Goal: Task Accomplishment & Management: Manage account settings

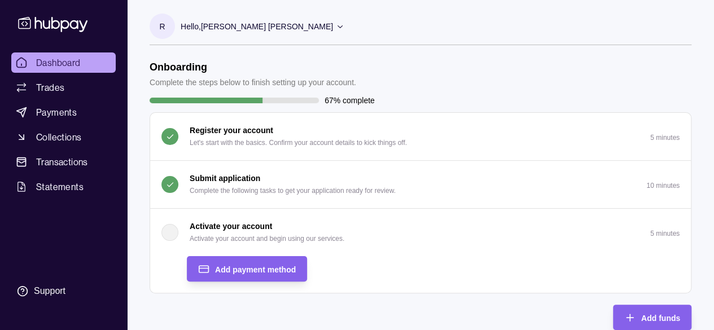
click at [171, 230] on div "button" at bounding box center [170, 232] width 17 height 17
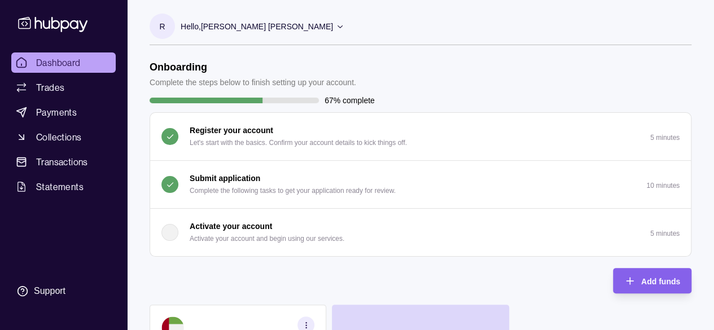
click at [171, 230] on div "button" at bounding box center [170, 232] width 17 height 17
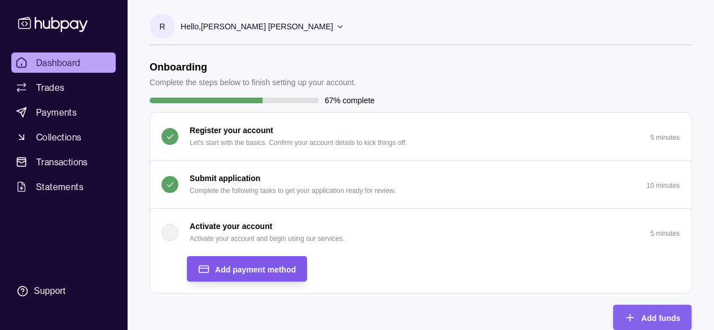
click at [243, 265] on span "Add payment method" at bounding box center [255, 269] width 81 height 9
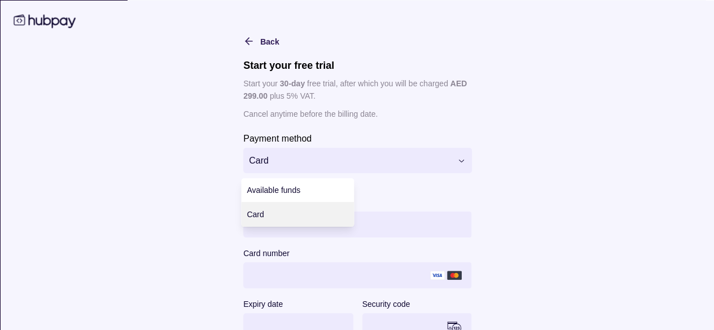
click at [457, 162] on html "**********" at bounding box center [357, 331] width 714 height 663
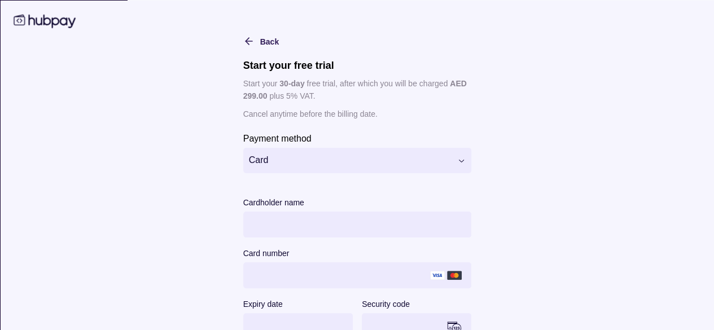
click at [457, 162] on html "**********" at bounding box center [357, 331] width 714 height 663
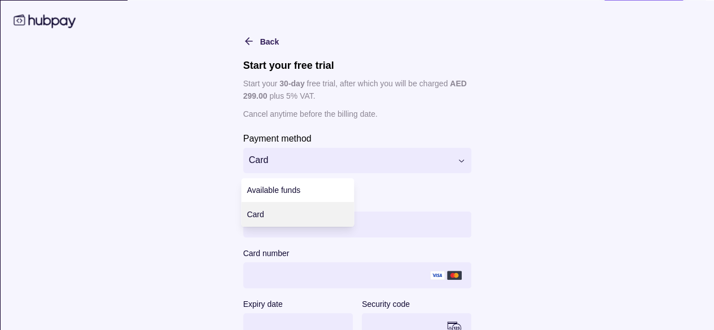
click at [387, 161] on html "**********" at bounding box center [357, 5] width 714 height 663
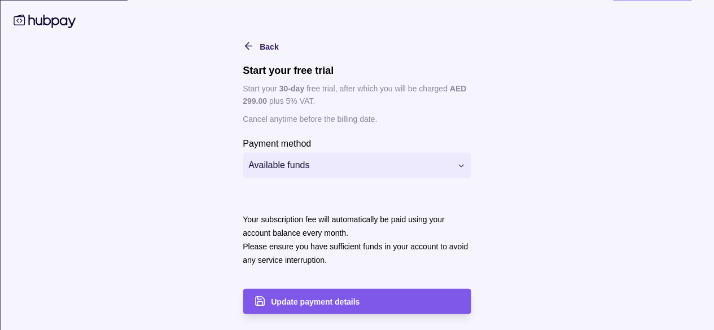
click at [303, 298] on span "Update payment details" at bounding box center [315, 302] width 89 height 9
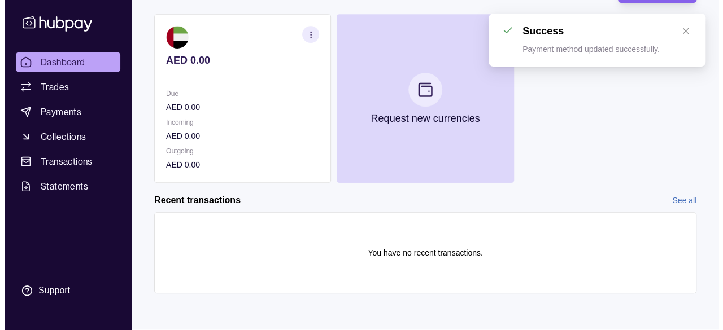
scroll to position [140, 0]
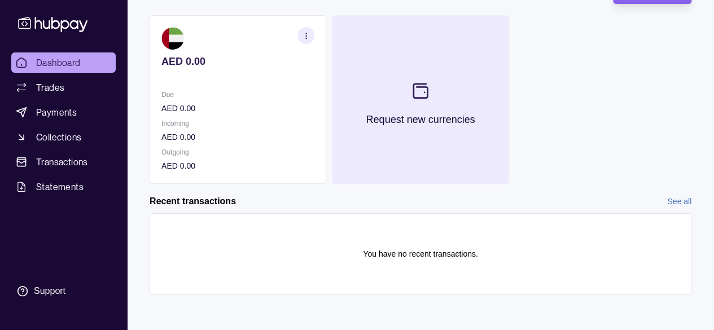
click at [422, 84] on icon at bounding box center [421, 91] width 14 height 14
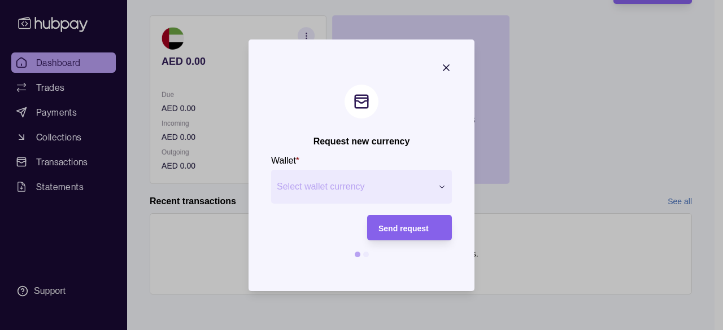
click at [307, 330] on div "Request new currency Wallet * Select wallet currency *** *** *** *** *** *** **…" at bounding box center [357, 331] width 714 height 0
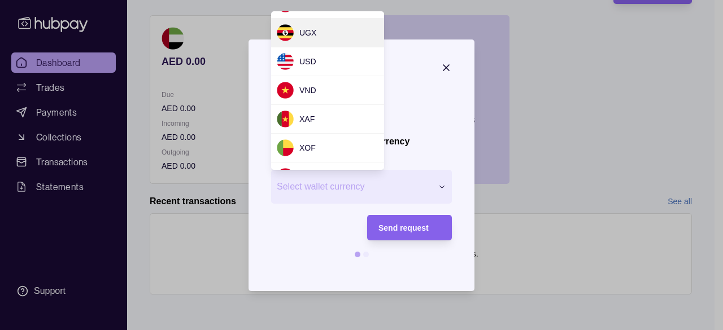
scroll to position [1058, 0]
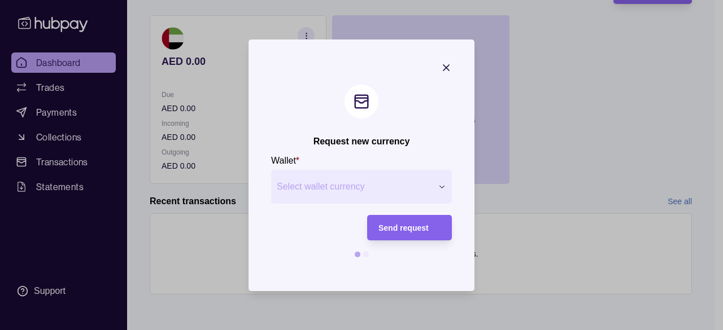
click at [549, 51] on div at bounding box center [361, 165] width 723 height 330
click at [367, 254] on div at bounding box center [366, 255] width 6 height 6
click at [445, 65] on icon "button" at bounding box center [446, 67] width 11 height 11
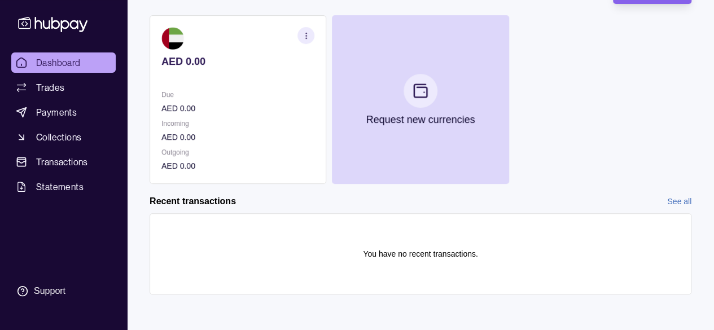
click at [303, 36] on icon "button" at bounding box center [306, 36] width 8 height 8
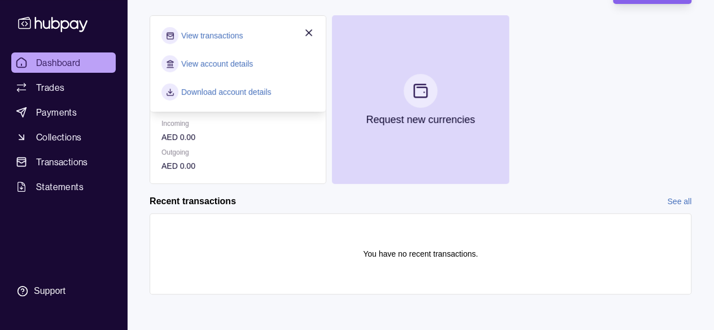
click at [204, 65] on link "View account details" at bounding box center [217, 64] width 72 height 12
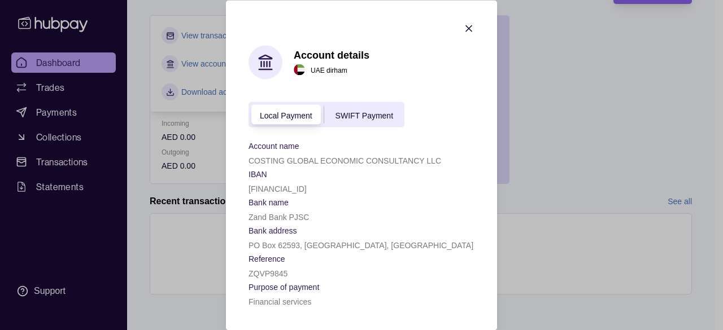
click at [470, 31] on icon "button" at bounding box center [468, 28] width 11 height 11
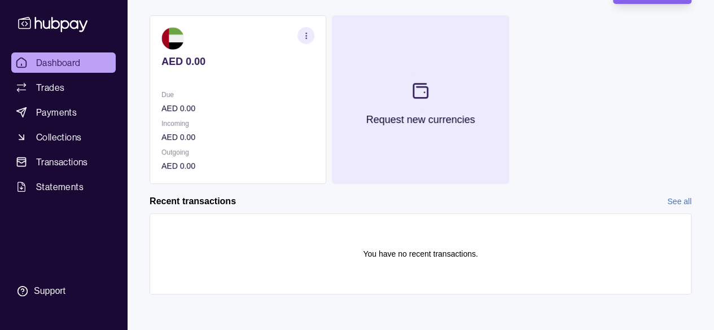
click at [422, 77] on section at bounding box center [420, 90] width 37 height 37
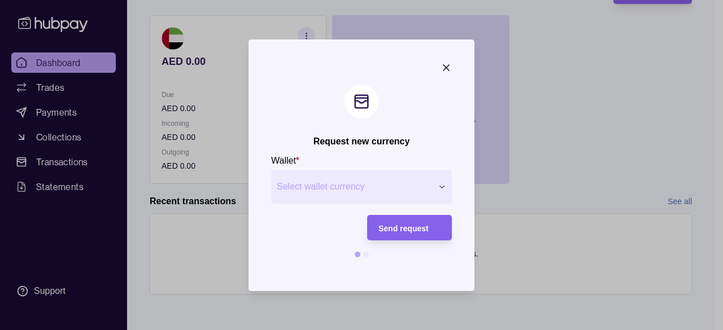
click at [341, 188] on span "Select wallet currency" at bounding box center [354, 187] width 155 height 14
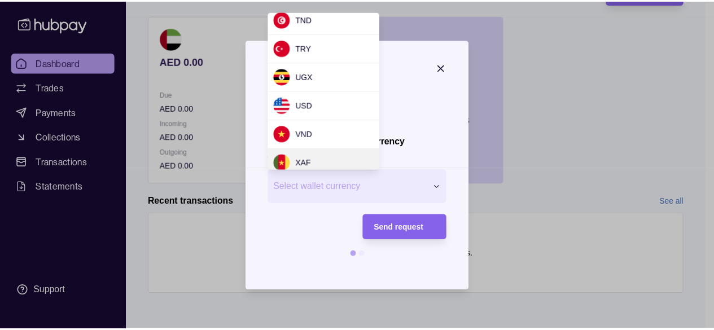
scroll to position [1043, 0]
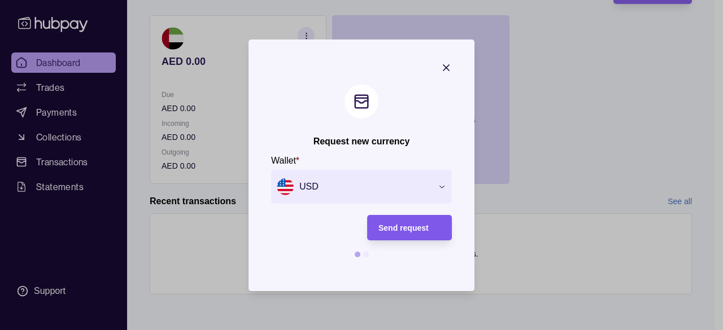
click at [411, 221] on div "Send request" at bounding box center [409, 228] width 62 height 14
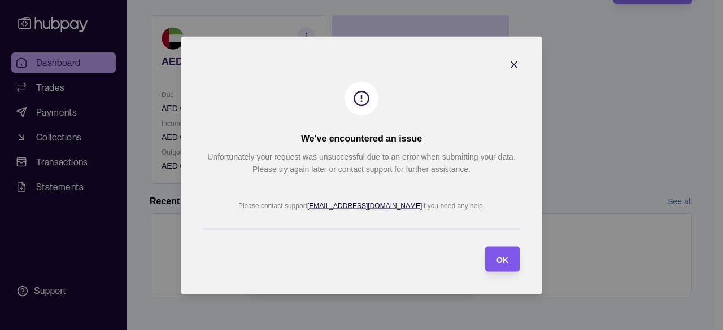
click at [499, 257] on span "OK" at bounding box center [502, 259] width 12 height 9
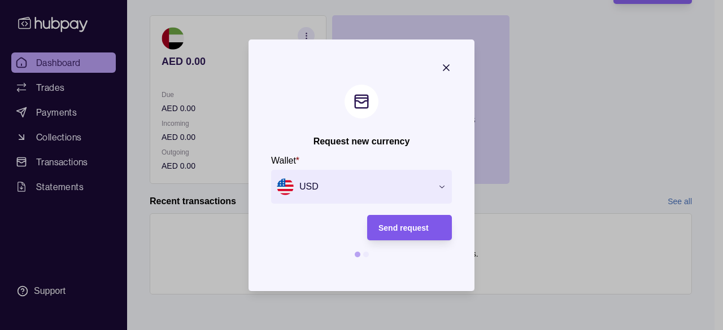
click at [392, 226] on span "Send request" at bounding box center [403, 228] width 50 height 9
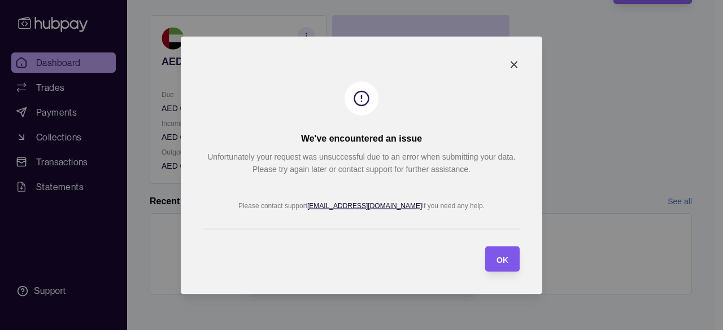
click at [499, 255] on span "OK" at bounding box center [502, 259] width 12 height 9
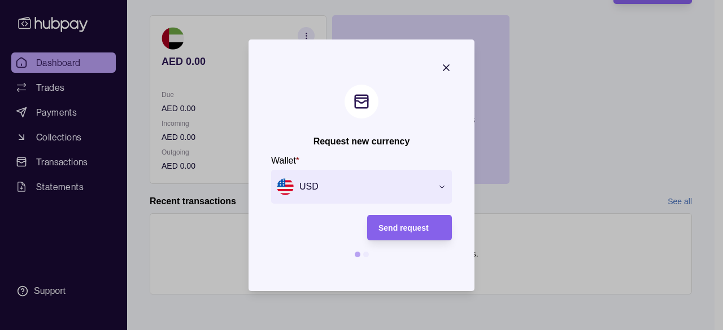
click at [441, 69] on icon "button" at bounding box center [446, 67] width 11 height 11
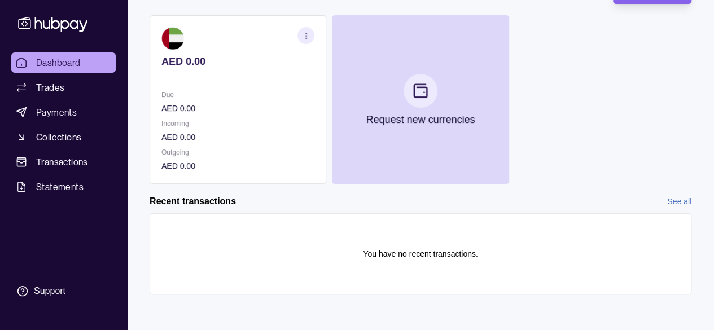
click at [682, 203] on link "See all" at bounding box center [680, 201] width 24 height 12
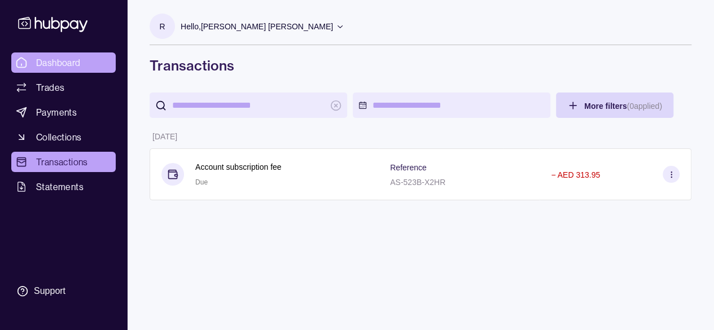
click at [55, 64] on span "Dashboard" at bounding box center [58, 63] width 45 height 14
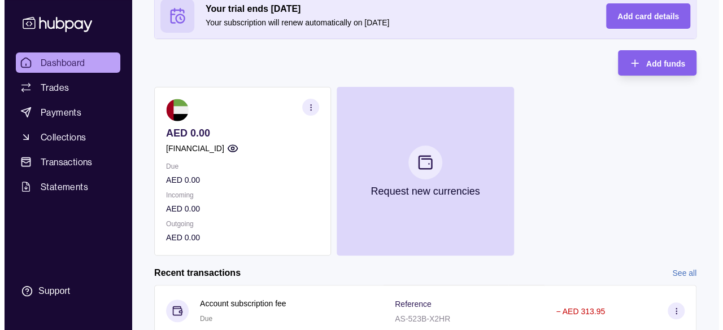
scroll to position [111, 0]
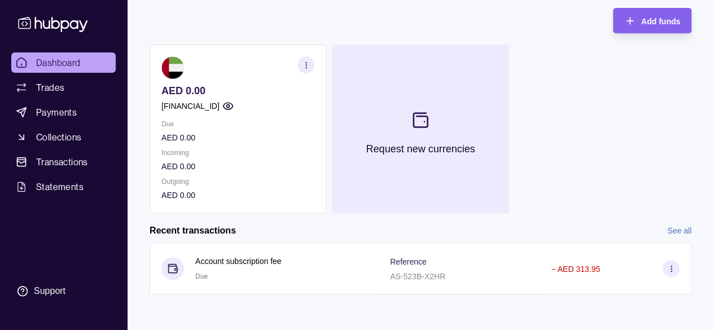
click at [407, 119] on section at bounding box center [420, 120] width 37 height 37
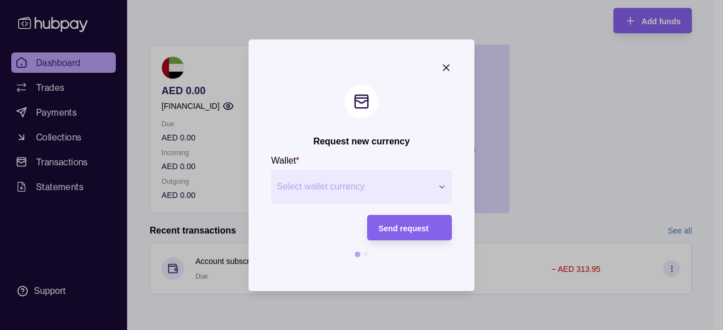
click at [445, 189] on icon "button" at bounding box center [442, 186] width 8 height 8
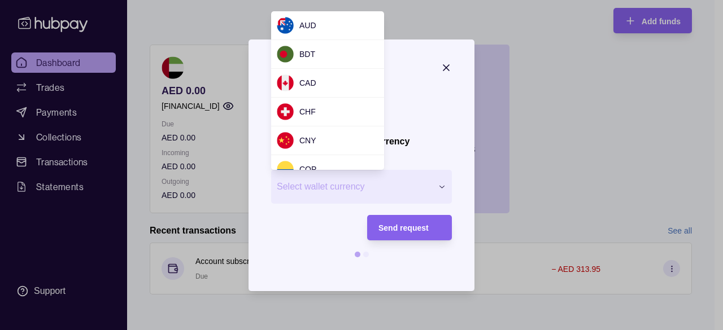
scroll to position [1022, 0]
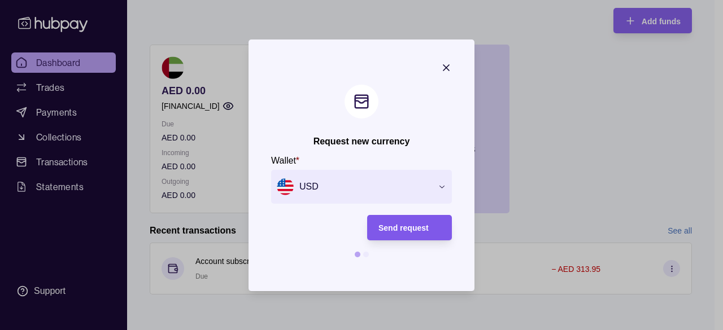
click at [397, 224] on span "Send request" at bounding box center [403, 228] width 50 height 9
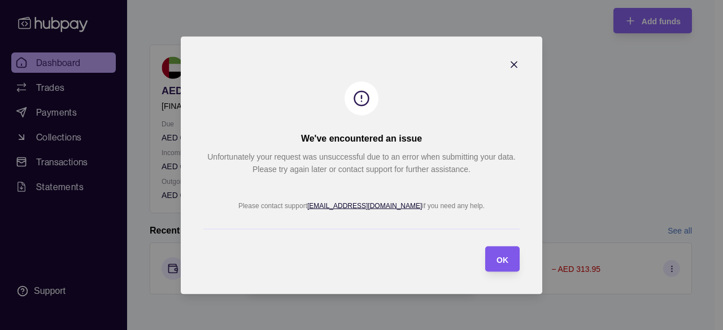
click at [507, 255] on span "OK" at bounding box center [502, 259] width 12 height 9
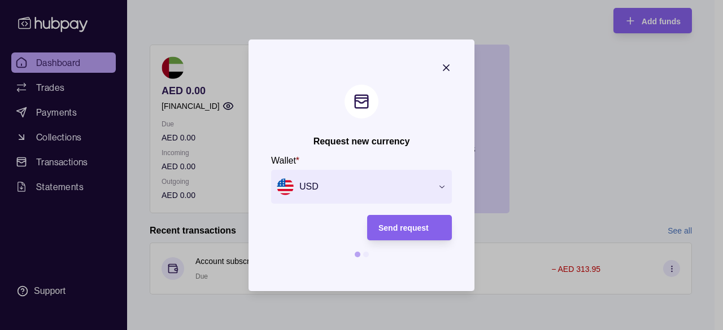
click at [446, 68] on icon "button" at bounding box center [446, 67] width 11 height 11
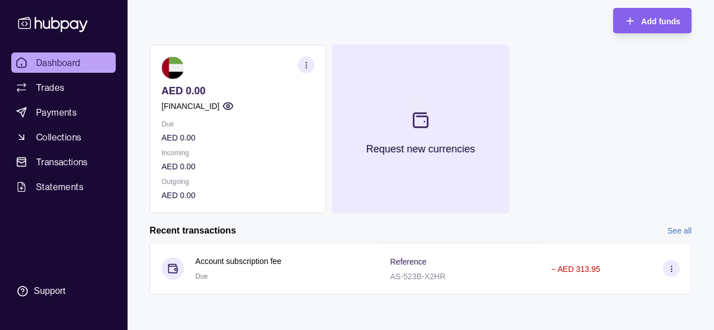
click at [400, 110] on button "Request new currencies" at bounding box center [420, 129] width 177 height 169
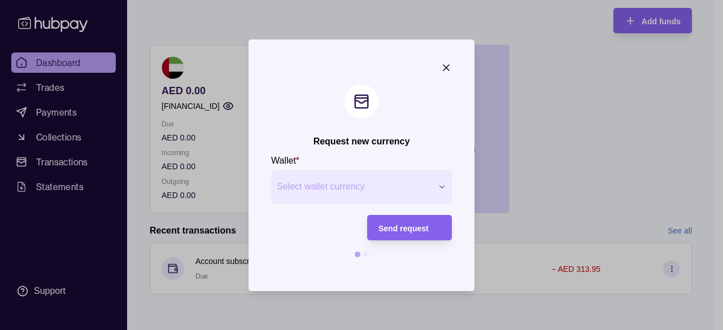
click at [402, 330] on div "Request new currency Wallet * Select wallet currency *** *** *** *** *** *** **…" at bounding box center [357, 331] width 714 height 0
click at [406, 223] on div "Send request" at bounding box center [409, 228] width 62 height 14
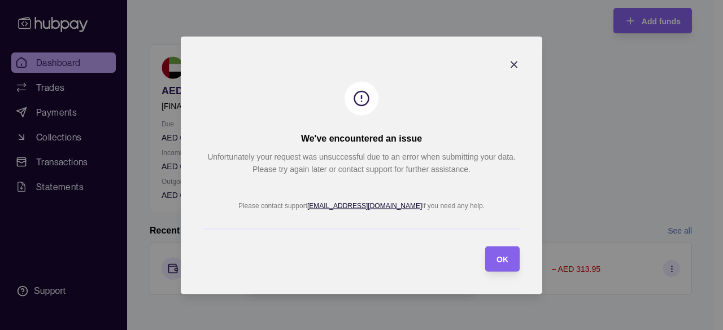
click at [515, 59] on icon "button" at bounding box center [513, 64] width 11 height 11
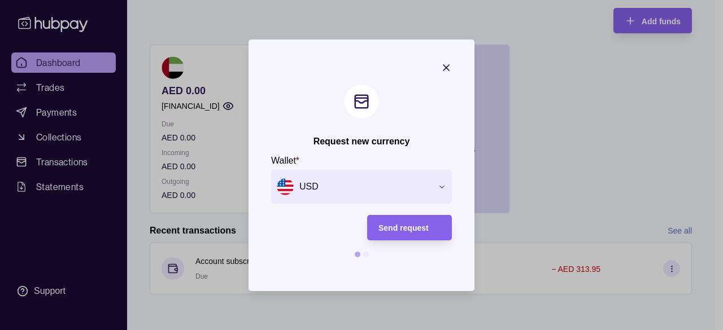
click at [445, 63] on icon "button" at bounding box center [446, 67] width 11 height 11
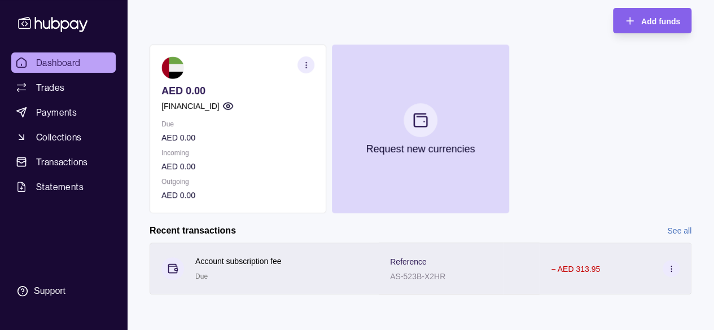
click at [672, 266] on icon at bounding box center [672, 269] width 8 height 8
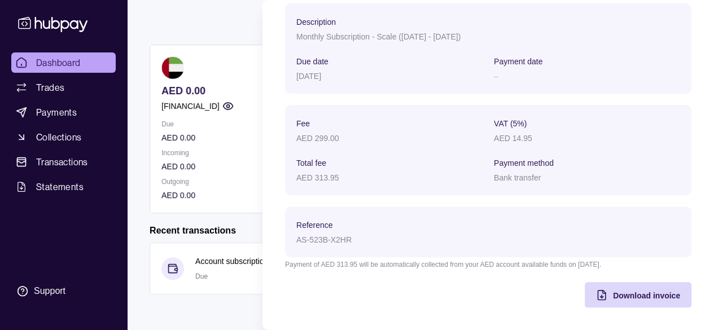
scroll to position [0, 0]
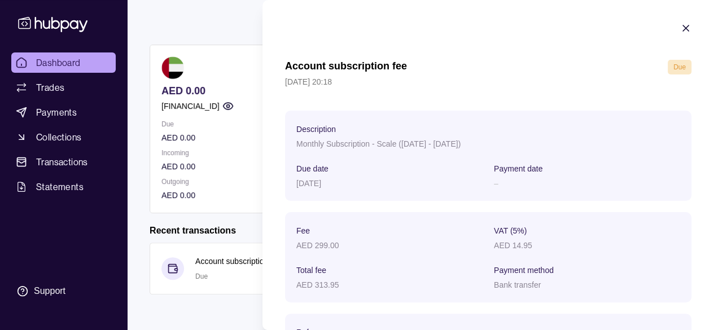
click at [681, 29] on icon "button" at bounding box center [686, 28] width 11 height 11
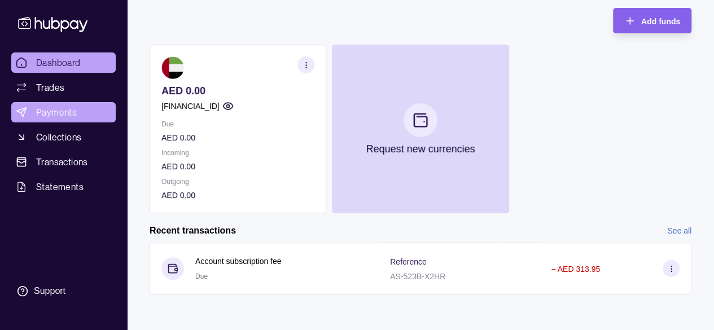
click at [51, 112] on span "Payments" at bounding box center [56, 113] width 41 height 14
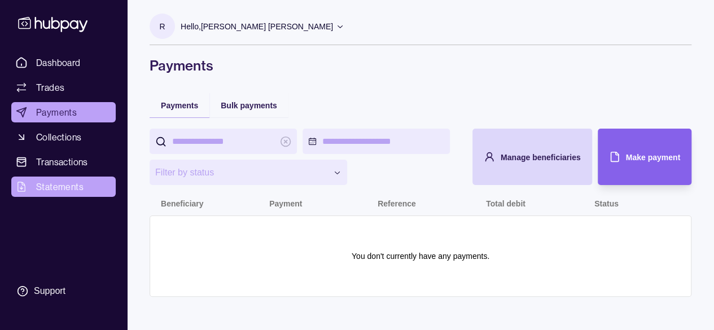
click at [53, 193] on span "Statements" at bounding box center [59, 187] width 47 height 14
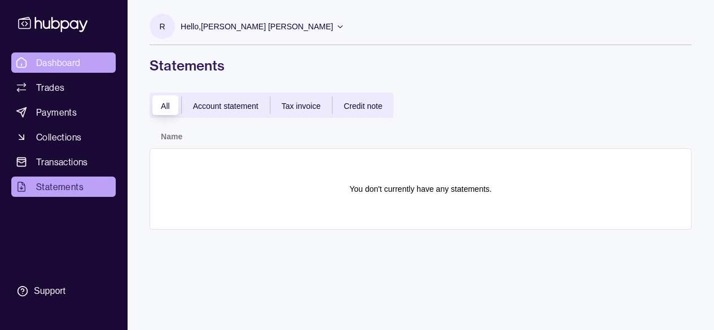
click at [49, 60] on span "Dashboard" at bounding box center [58, 63] width 45 height 14
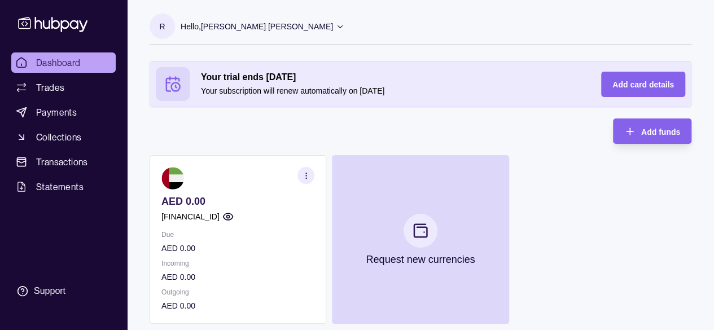
click at [306, 175] on circle "button" at bounding box center [306, 175] width 1 height 1
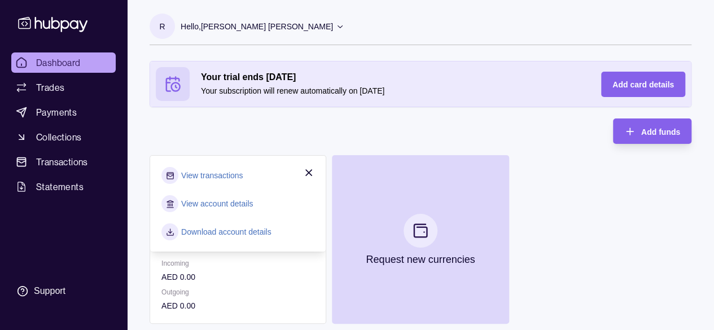
click at [211, 177] on link "View transactions" at bounding box center [212, 175] width 62 height 12
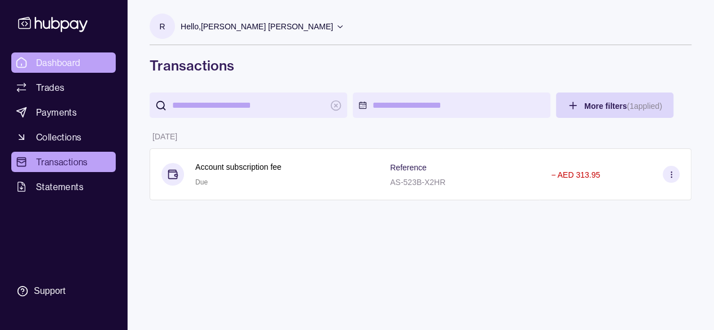
click at [40, 63] on span "Dashboard" at bounding box center [58, 63] width 45 height 14
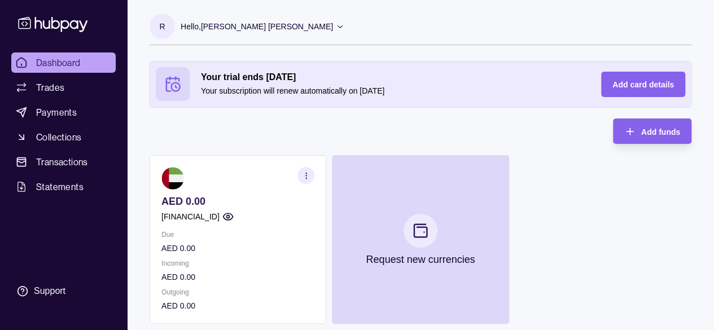
click at [229, 216] on circle "button" at bounding box center [227, 217] width 3 height 3
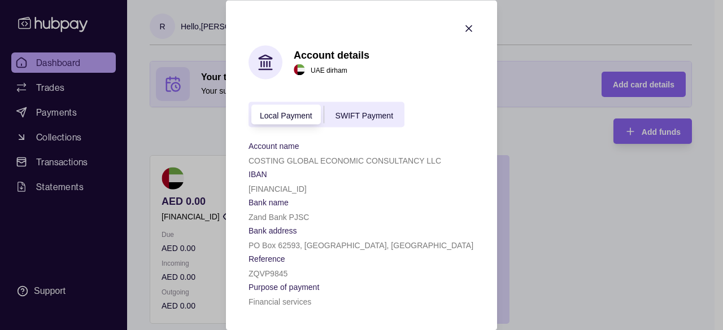
click at [468, 26] on icon "button" at bounding box center [468, 28] width 11 height 11
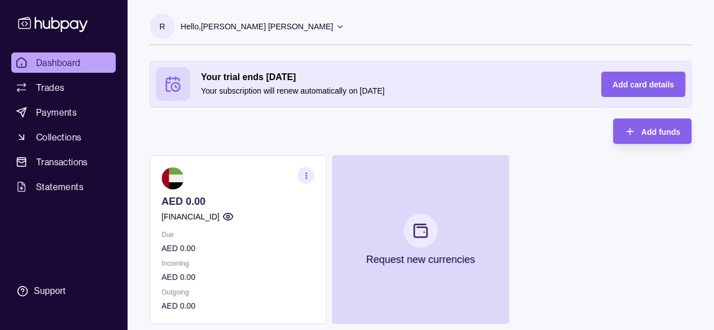
click at [308, 172] on icon "button" at bounding box center [306, 176] width 8 height 8
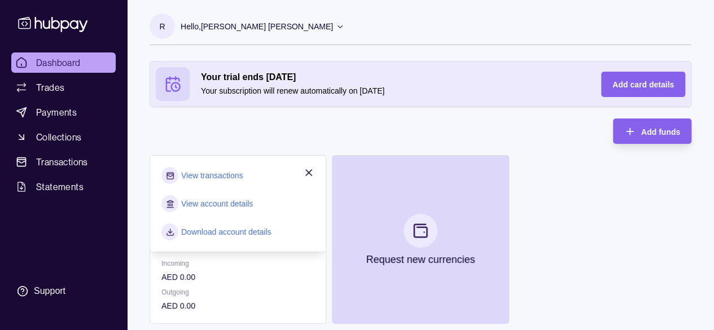
click at [218, 206] on link "View account details" at bounding box center [217, 204] width 72 height 12
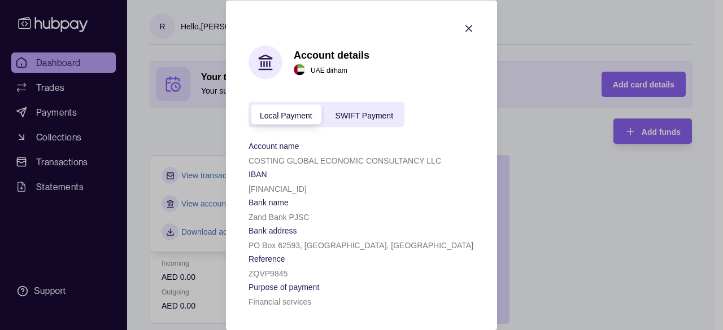
click at [468, 30] on icon "button" at bounding box center [468, 28] width 11 height 11
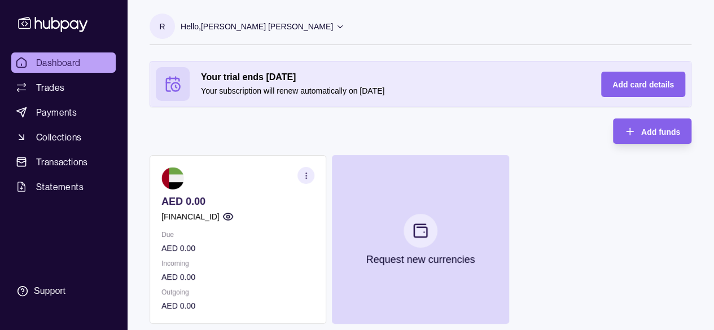
click at [306, 178] on circle "button" at bounding box center [306, 178] width 1 height 1
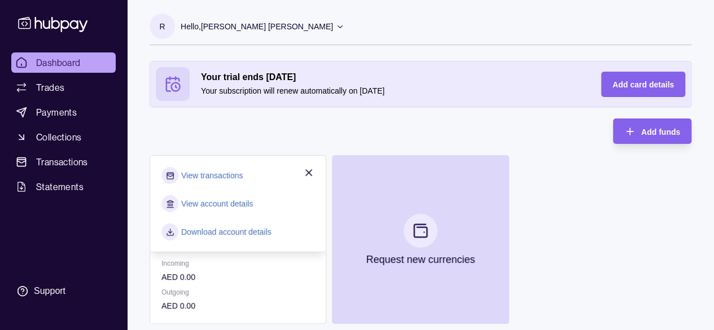
click at [213, 233] on link "Download account details" at bounding box center [226, 232] width 90 height 12
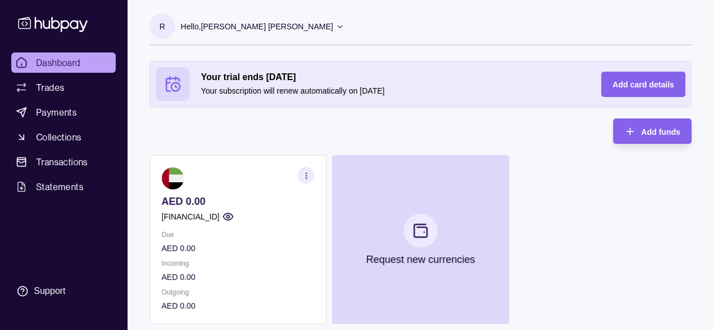
click at [638, 11] on div "R Hello, [PERSON_NAME] [PERSON_NAME] Costing Global Economic Consultancy LLC Ac…" at bounding box center [421, 28] width 542 height 56
